Goal: Task Accomplishment & Management: Use online tool/utility

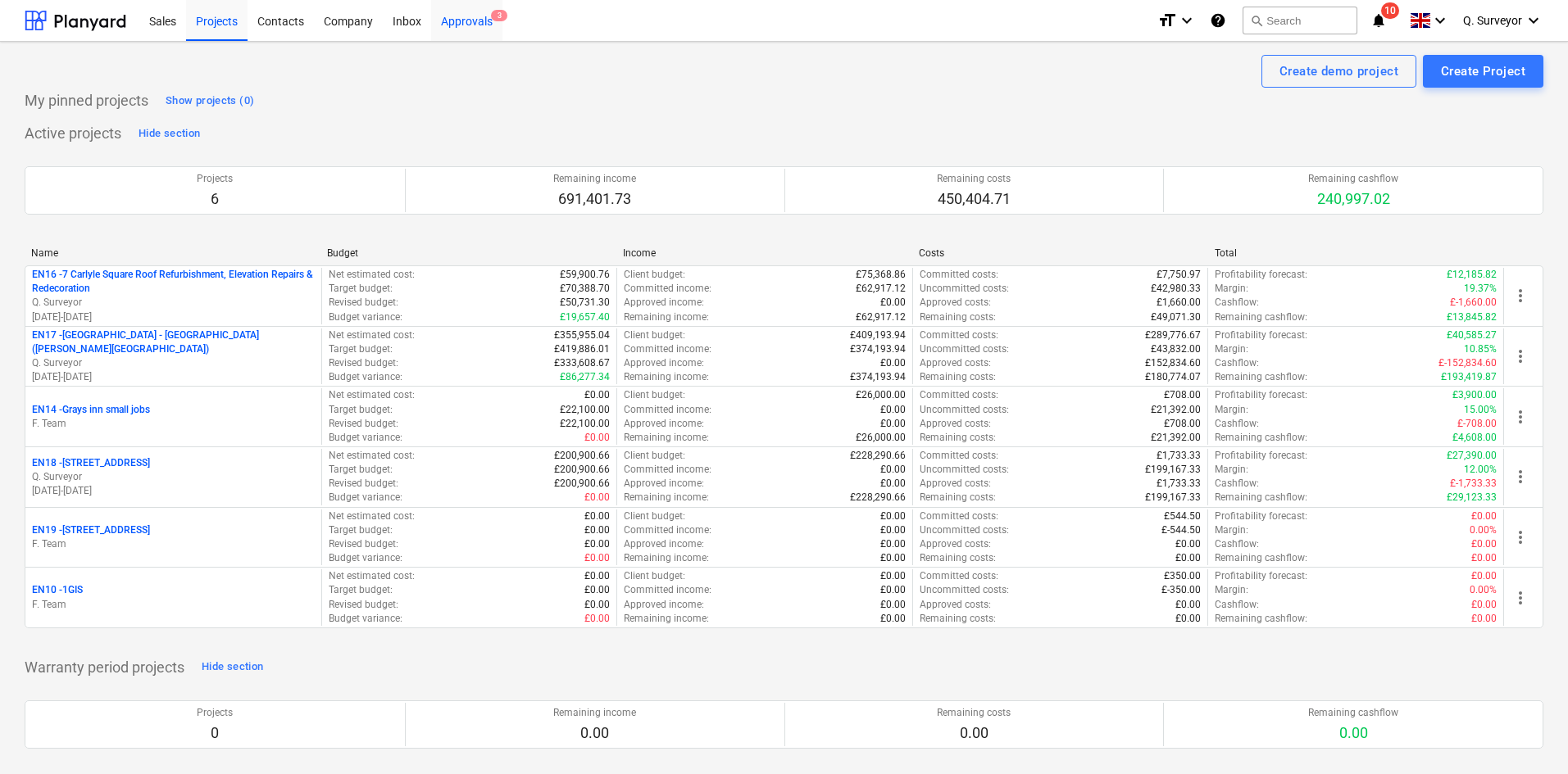
click at [459, 22] on div "Approvals 3" at bounding box center [467, 20] width 71 height 41
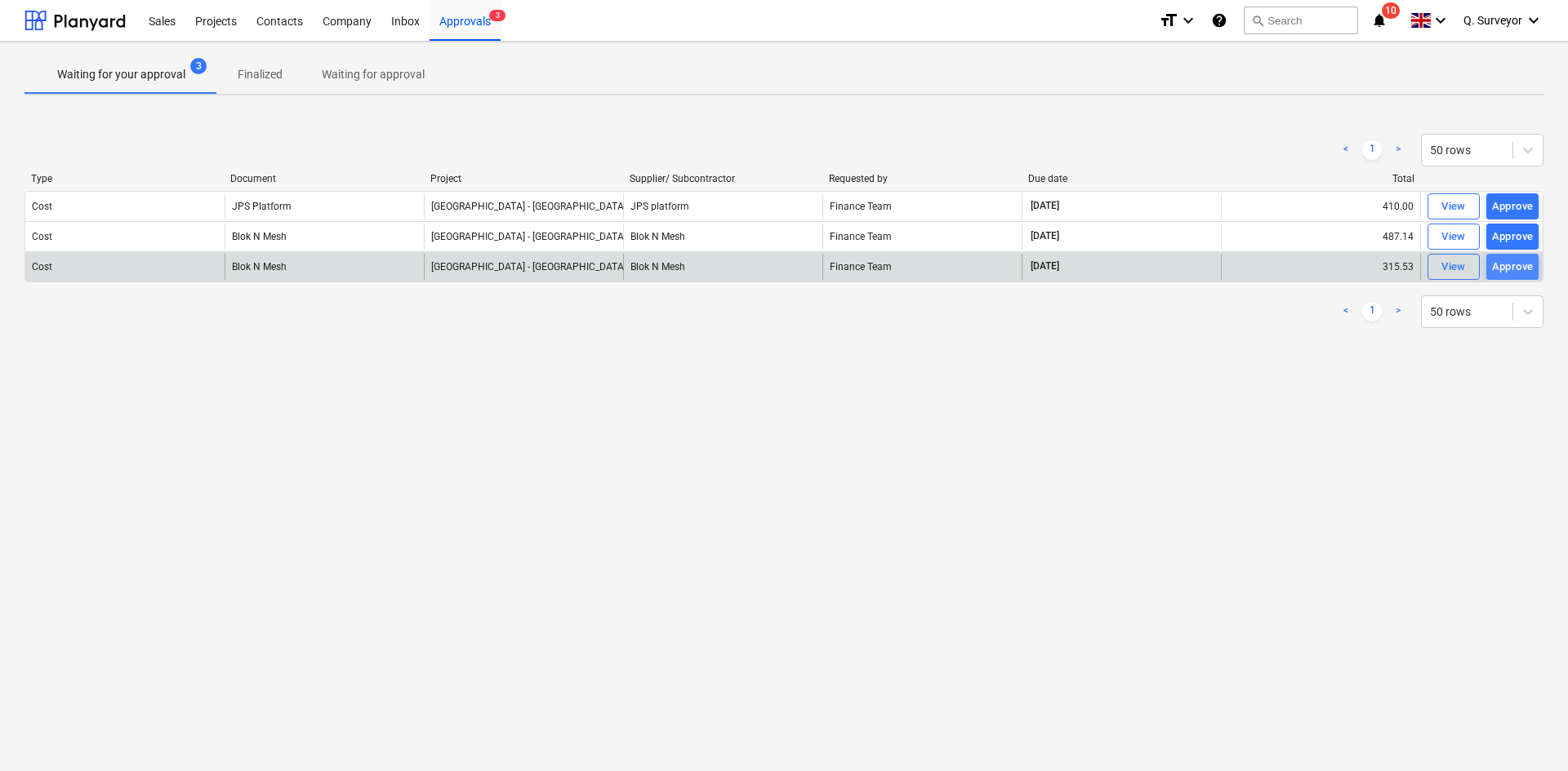
click at [1505, 265] on div "Approve" at bounding box center [1513, 267] width 41 height 19
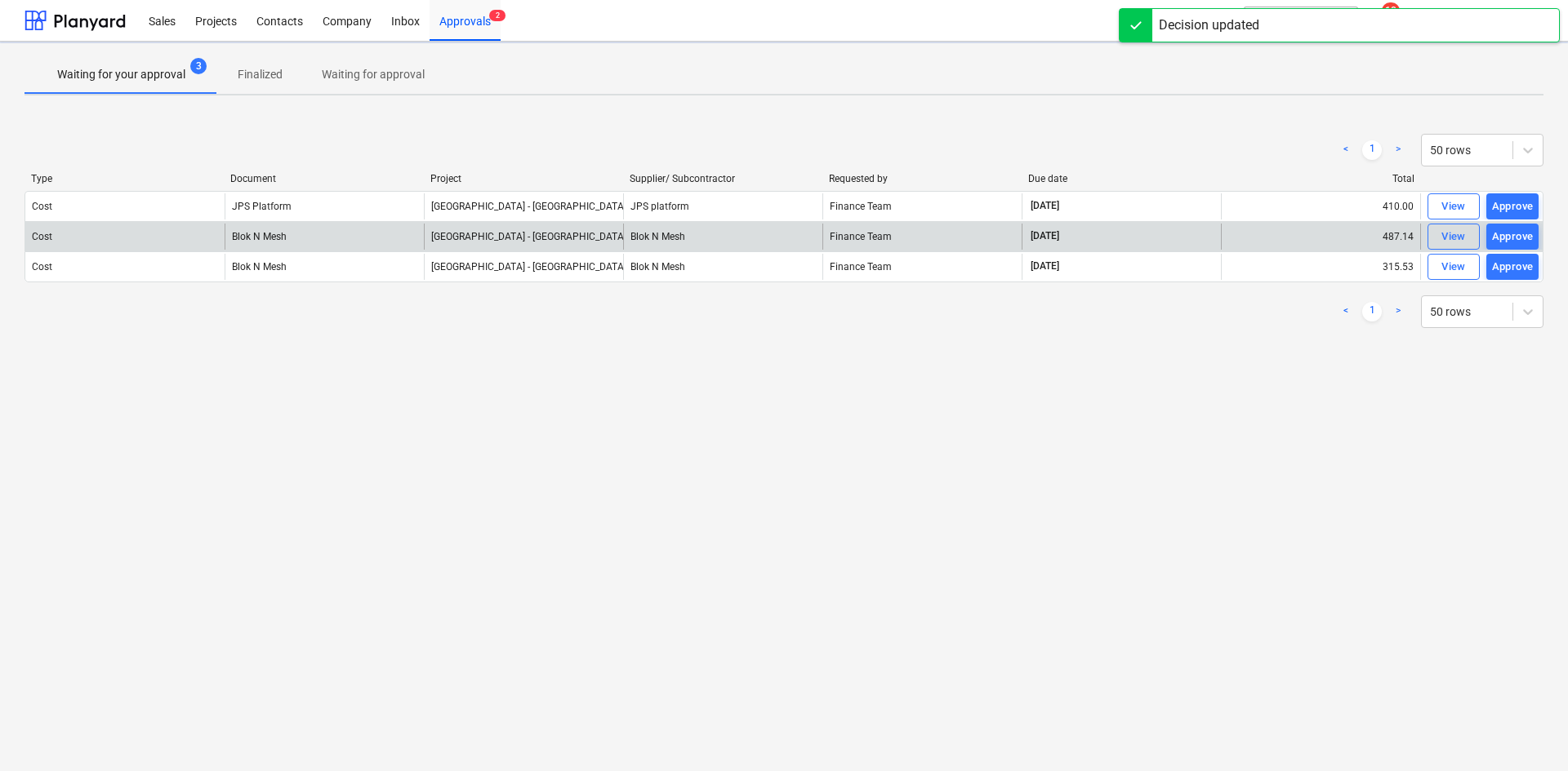
click at [1512, 191] on div "Type Document Project Supplier/ Subcontractor Requested by Due date Total" at bounding box center [784, 182] width 1518 height 18
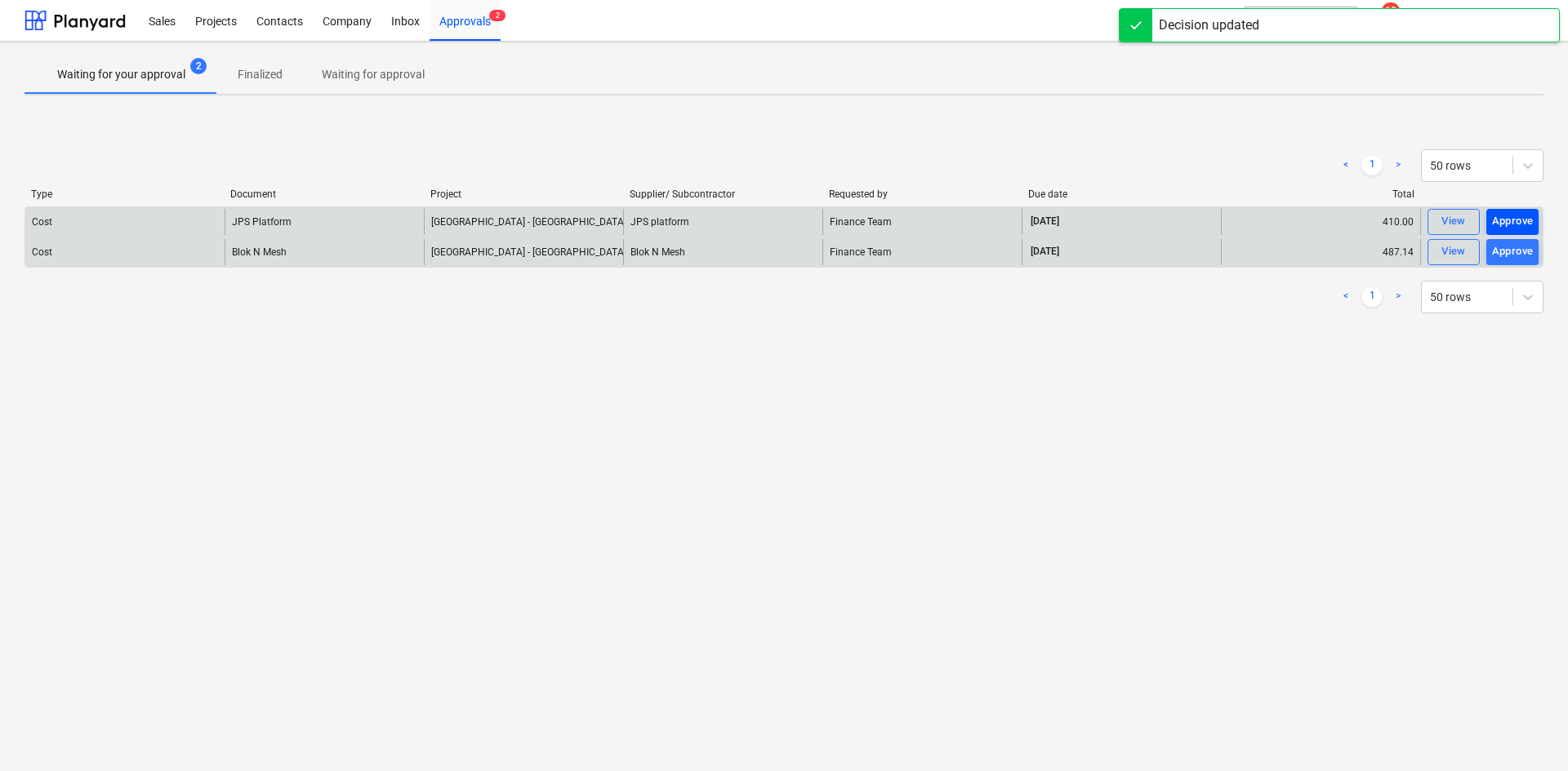
click at [1514, 215] on div "Approve" at bounding box center [1513, 221] width 41 height 19
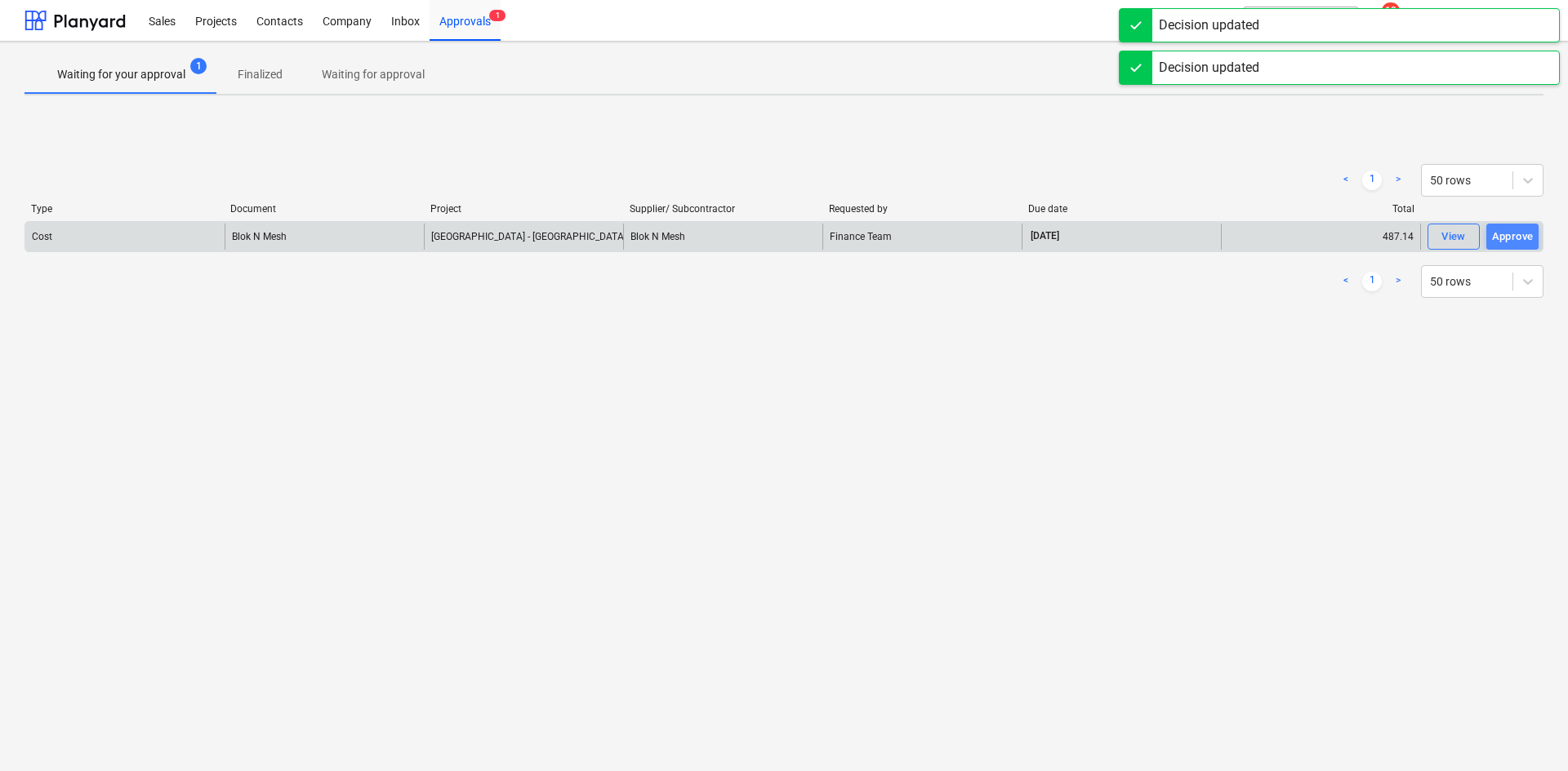
click at [1518, 233] on div "Approve" at bounding box center [1513, 237] width 41 height 19
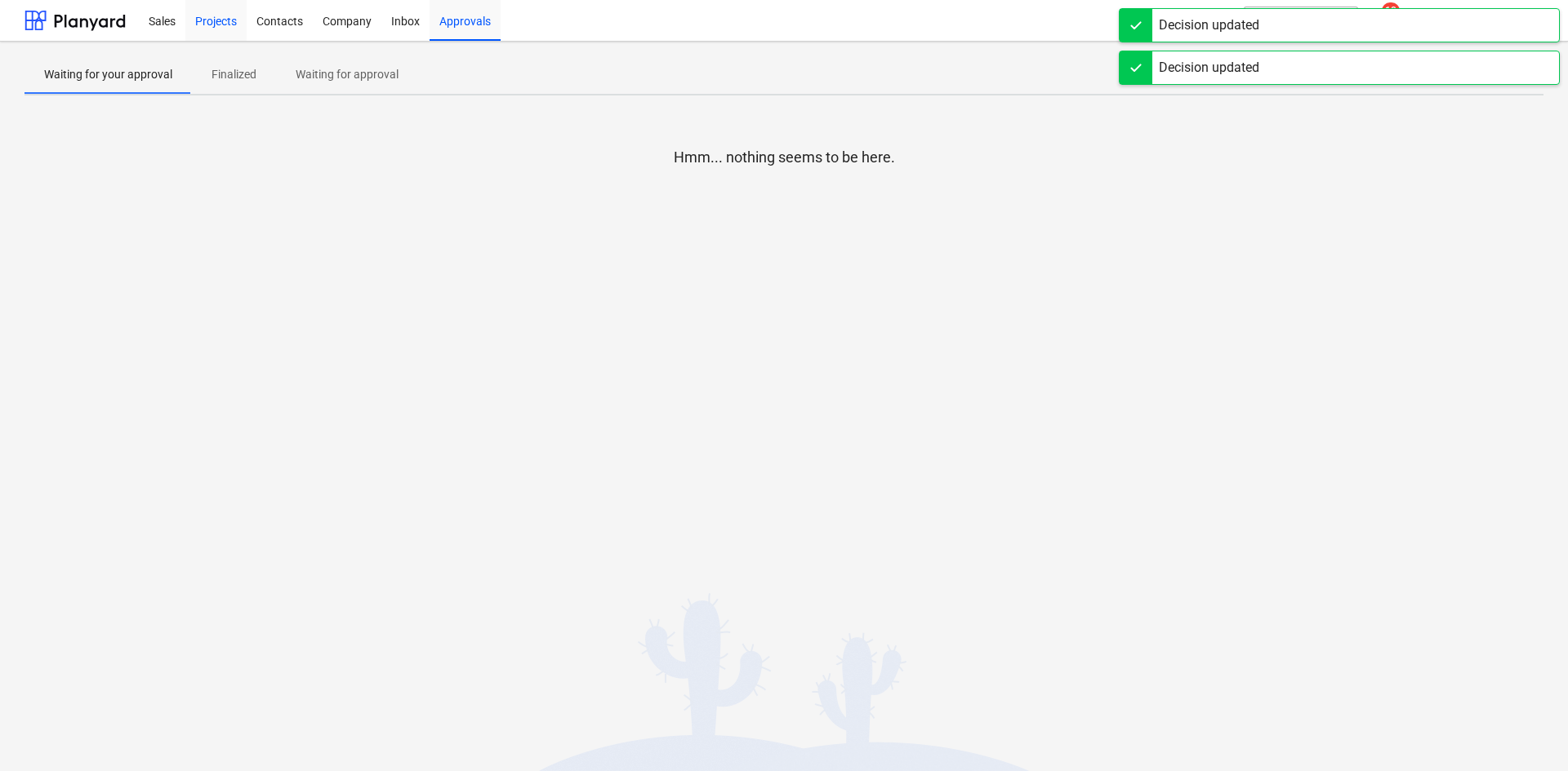
click at [211, 18] on div "Projects" at bounding box center [216, 20] width 61 height 41
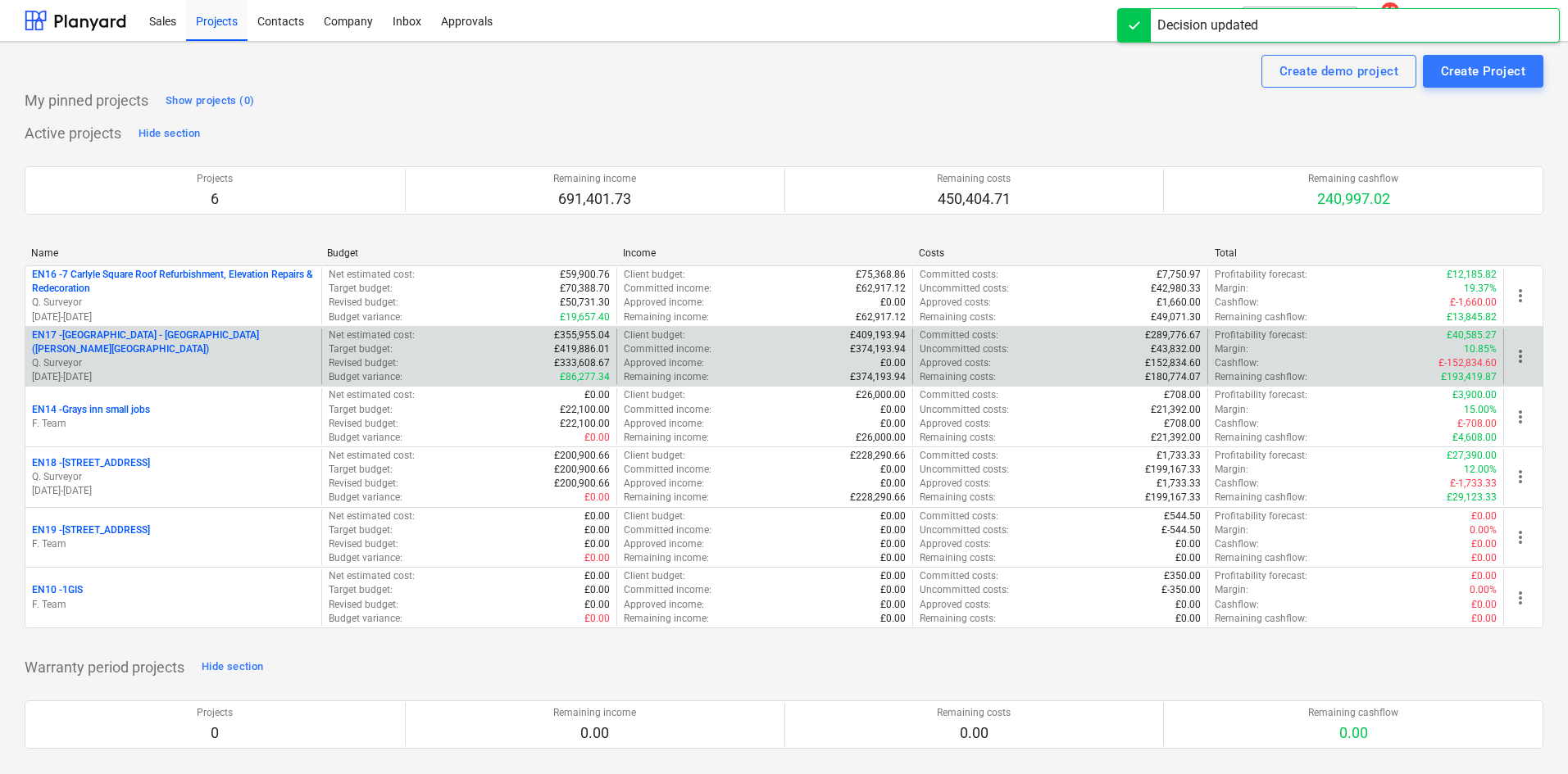
click at [190, 344] on p "EN17 - [GEOGRAPHIC_DATA] - [GEOGRAPHIC_DATA] ([PERSON_NAME][GEOGRAPHIC_DATA] an…" at bounding box center [173, 343] width 283 height 28
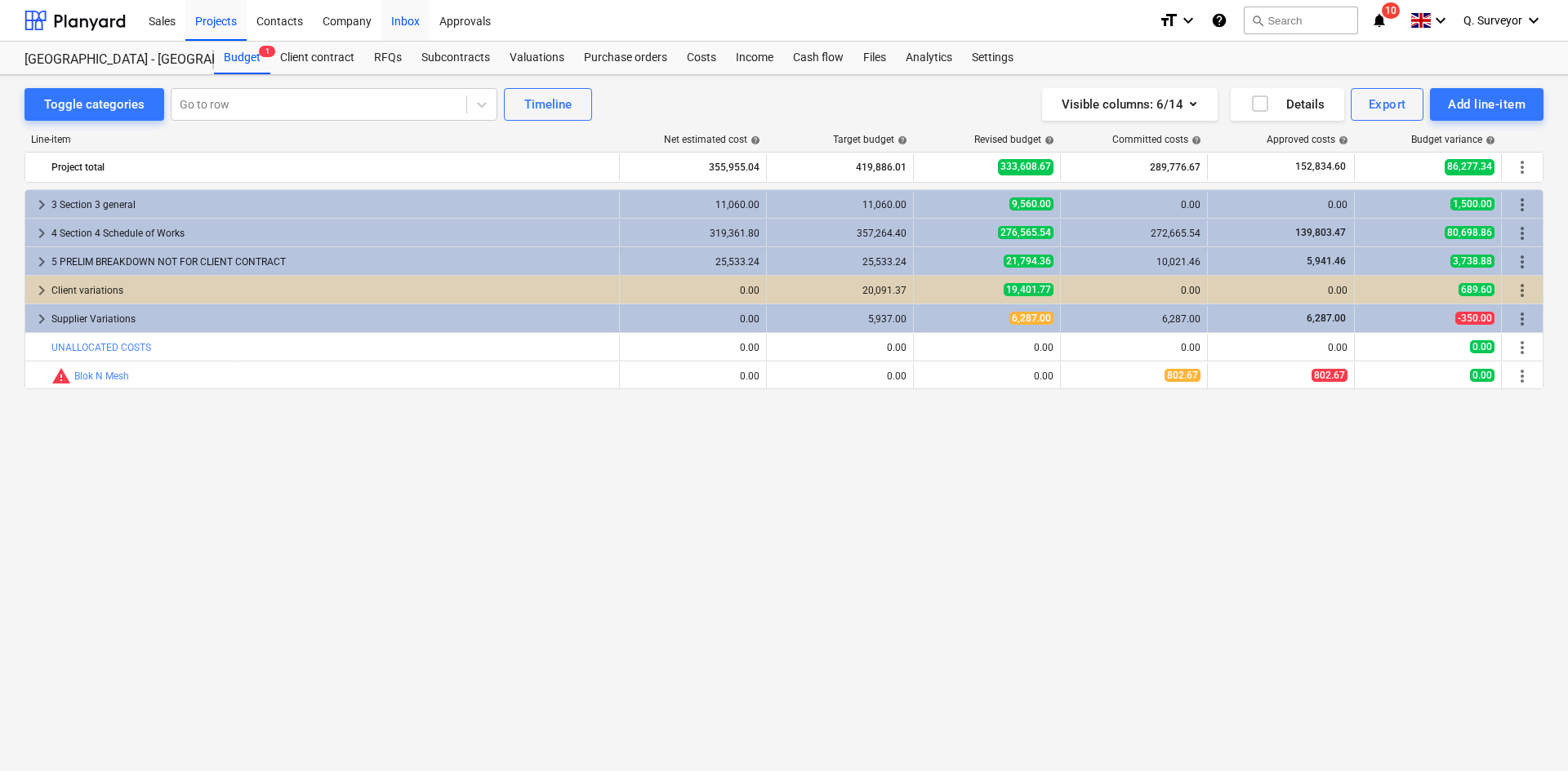
click at [402, 17] on div "Inbox" at bounding box center [405, 20] width 48 height 41
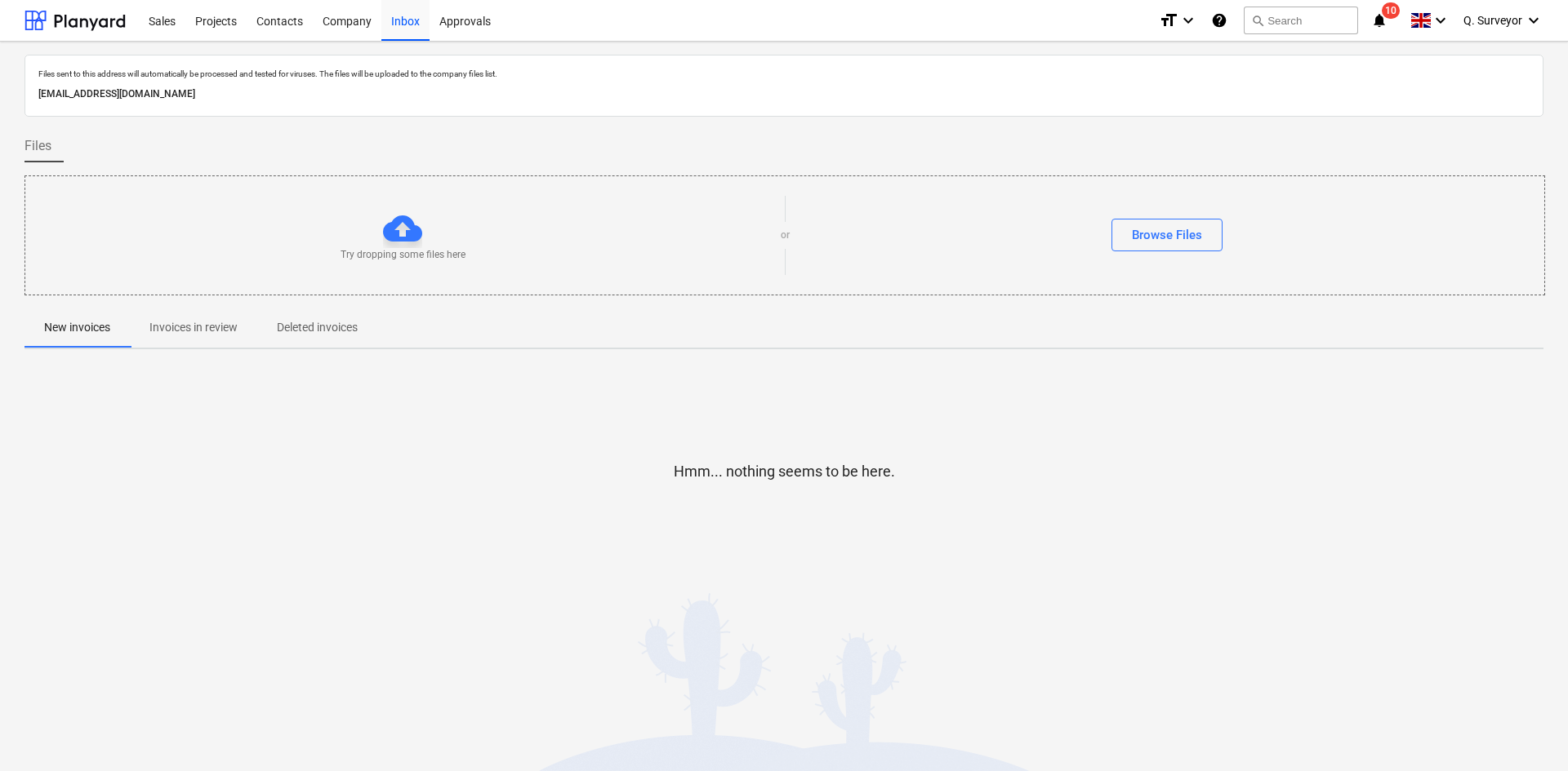
drag, startPoint x: 359, startPoint y: 93, endPoint x: 19, endPoint y: 87, distance: 340.1
click at [19, 87] on div "Files sent to this address will automatically be processed and tested for virus…" at bounding box center [784, 406] width 1568 height 730
copy p "[EMAIL_ADDRESS][DOMAIN_NAME]"
